Goal: Check status

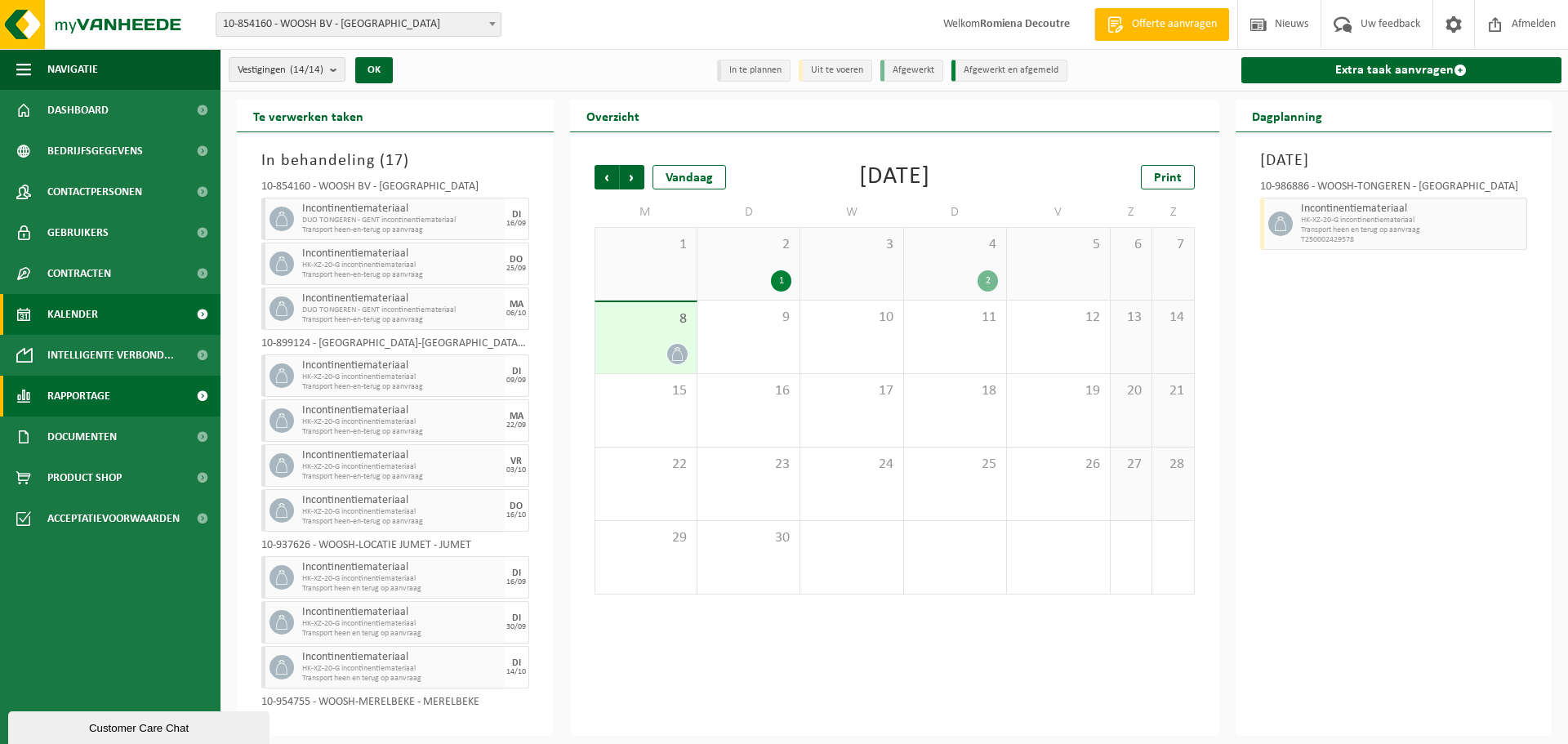
click at [78, 403] on span "Rapportage" at bounding box center [79, 396] width 63 height 41
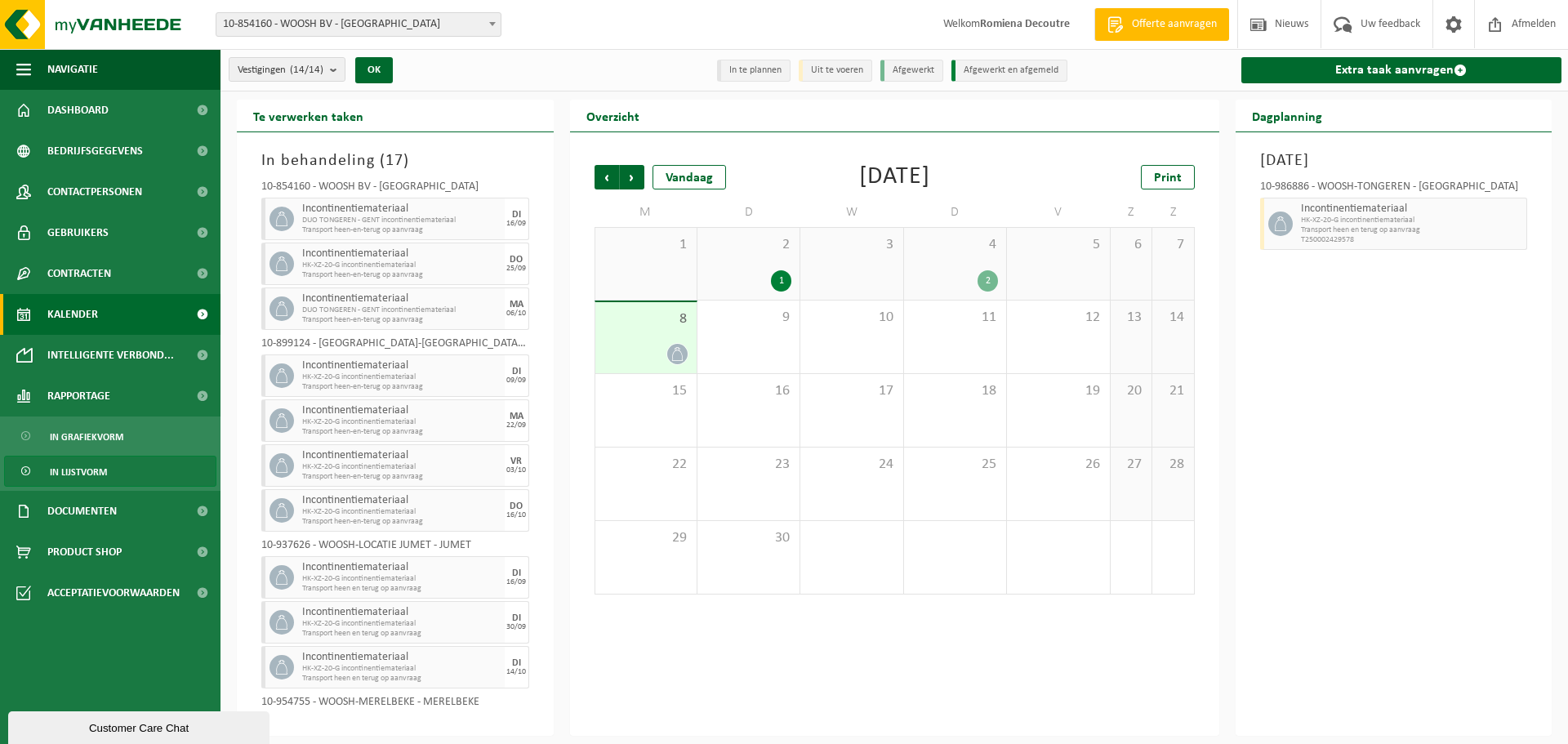
click at [92, 471] on span "In lijstvorm" at bounding box center [79, 472] width 58 height 31
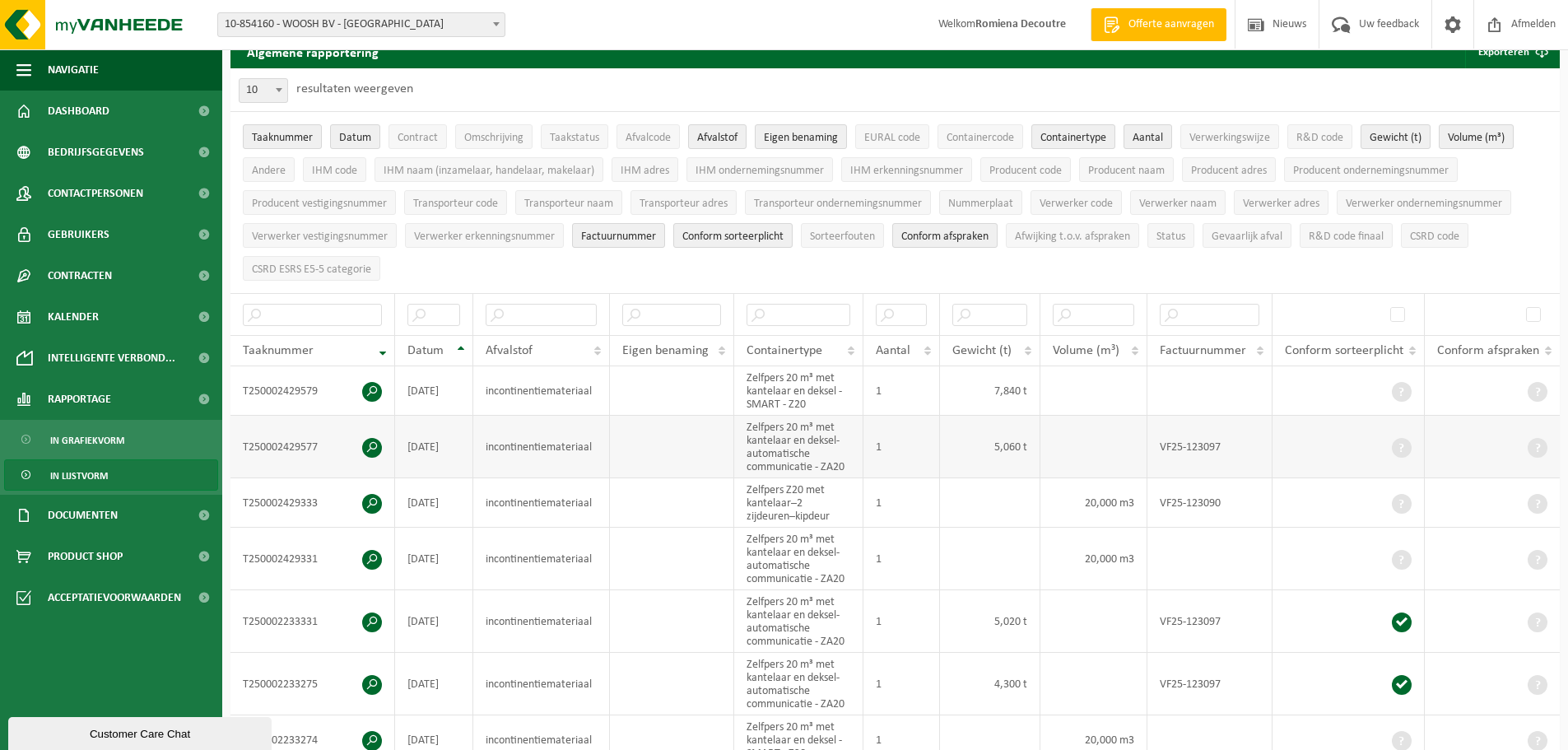
scroll to position [66, 0]
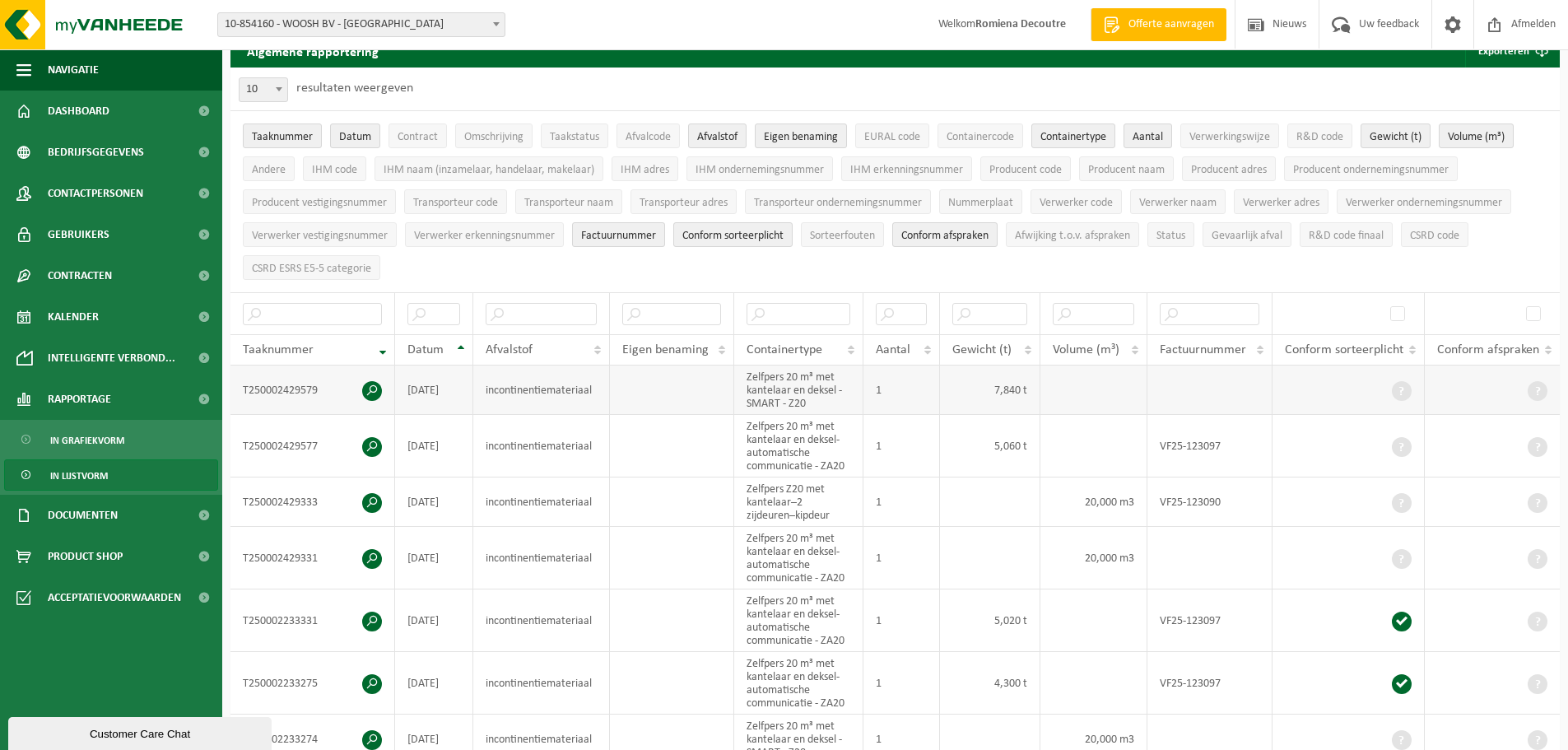
click at [372, 392] on span at bounding box center [372, 390] width 19 height 19
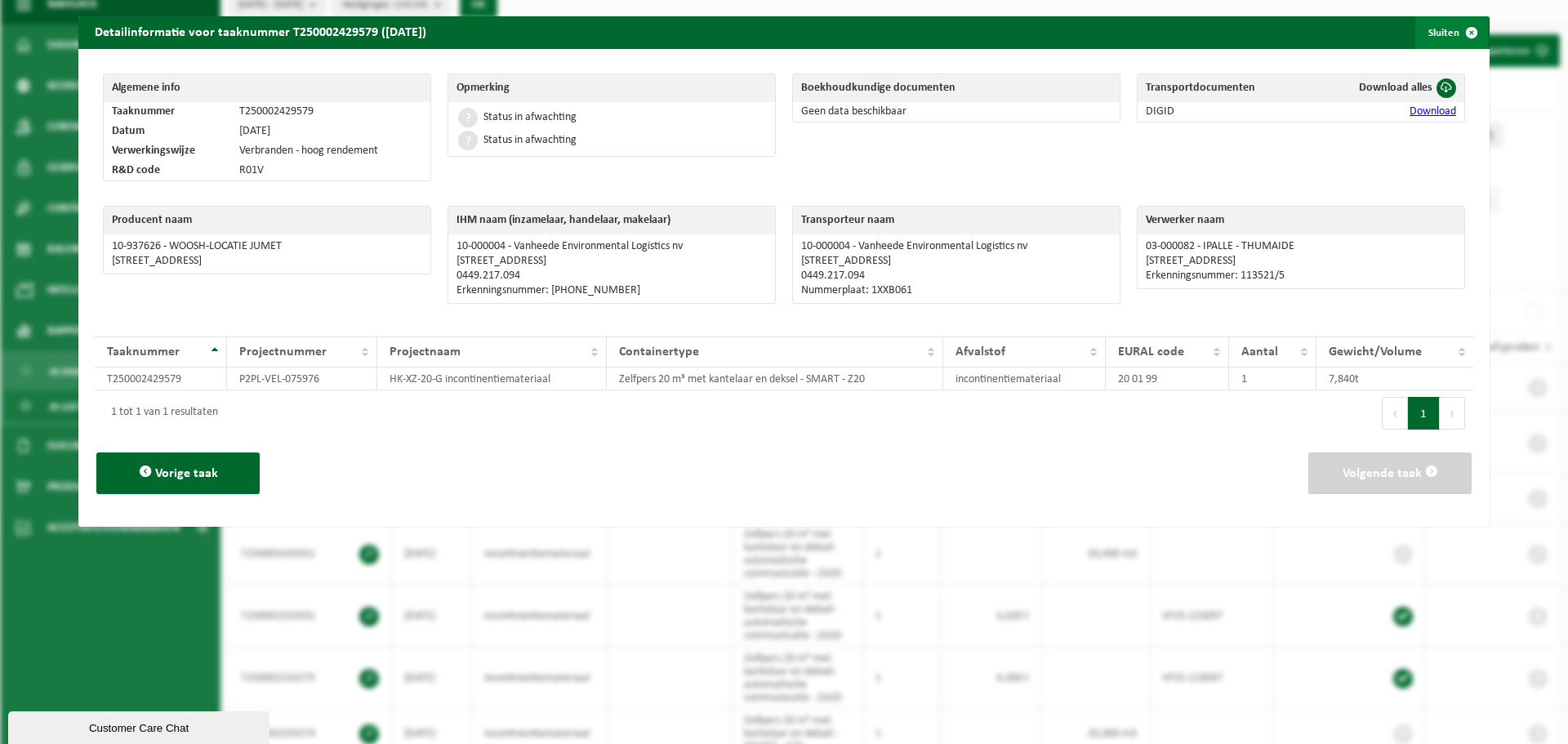
click at [1463, 28] on span "button" at bounding box center [1471, 32] width 32 height 32
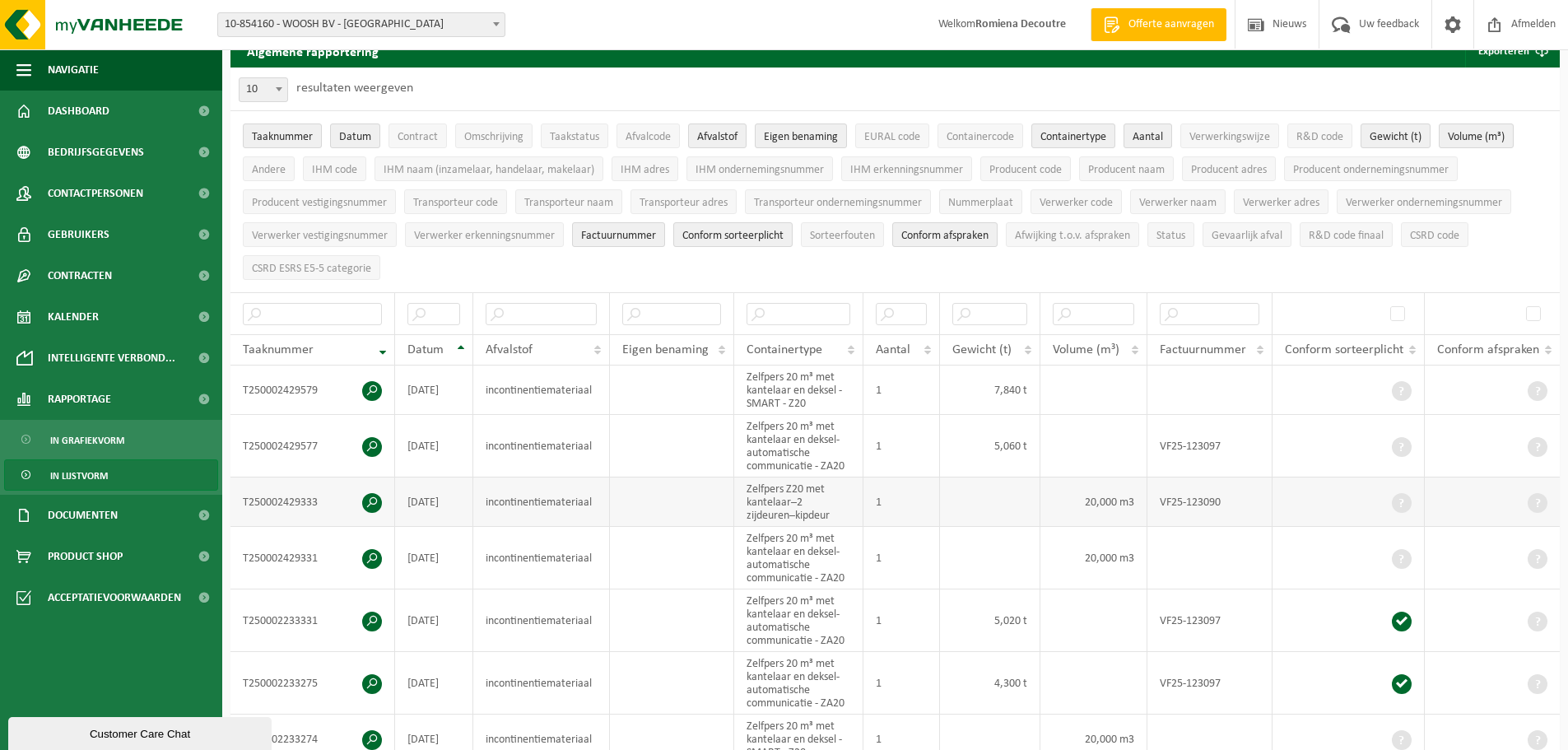
click at [368, 505] on span at bounding box center [372, 503] width 19 height 19
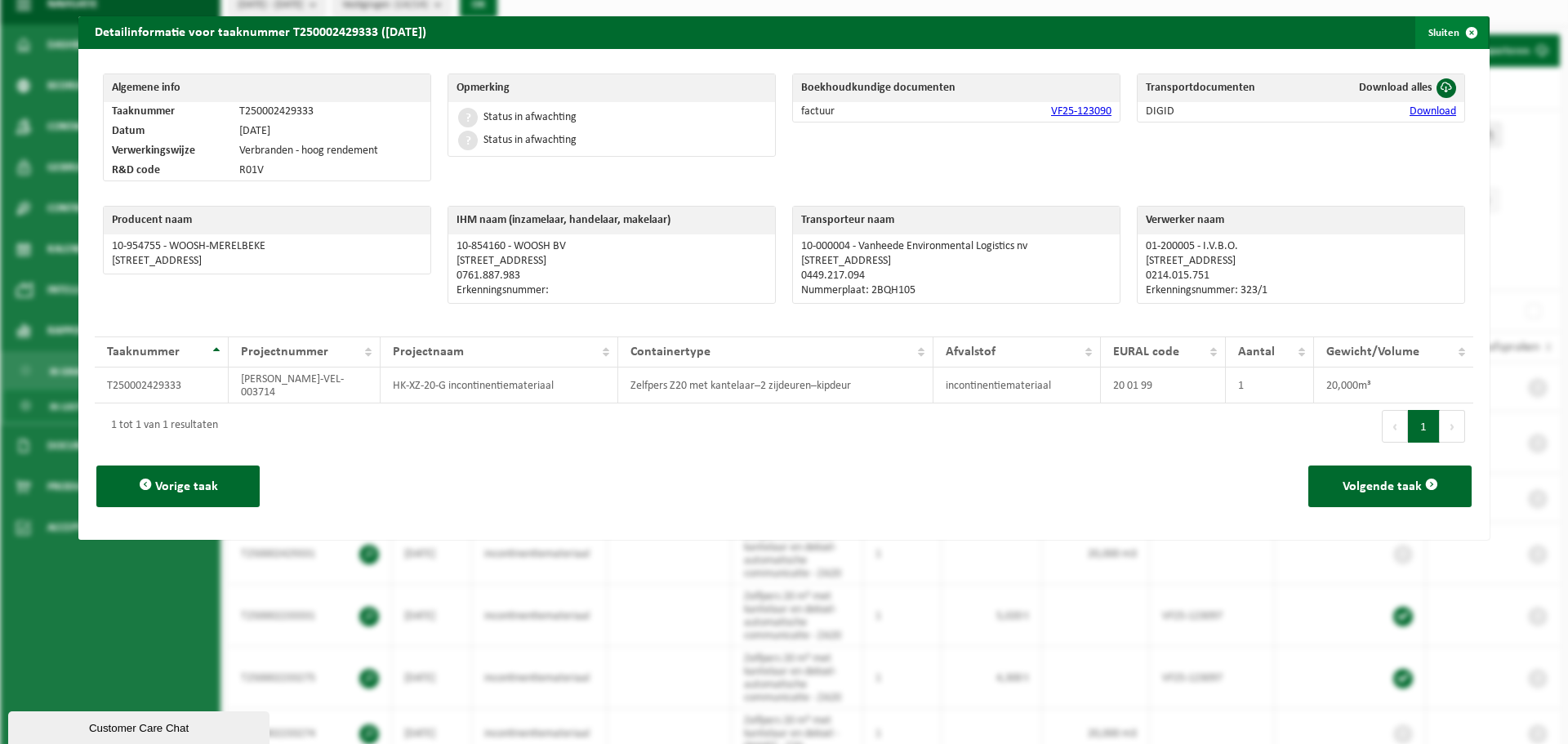
click at [1460, 31] on span "button" at bounding box center [1471, 32] width 32 height 32
